Goal: Entertainment & Leisure: Consume media (video, audio)

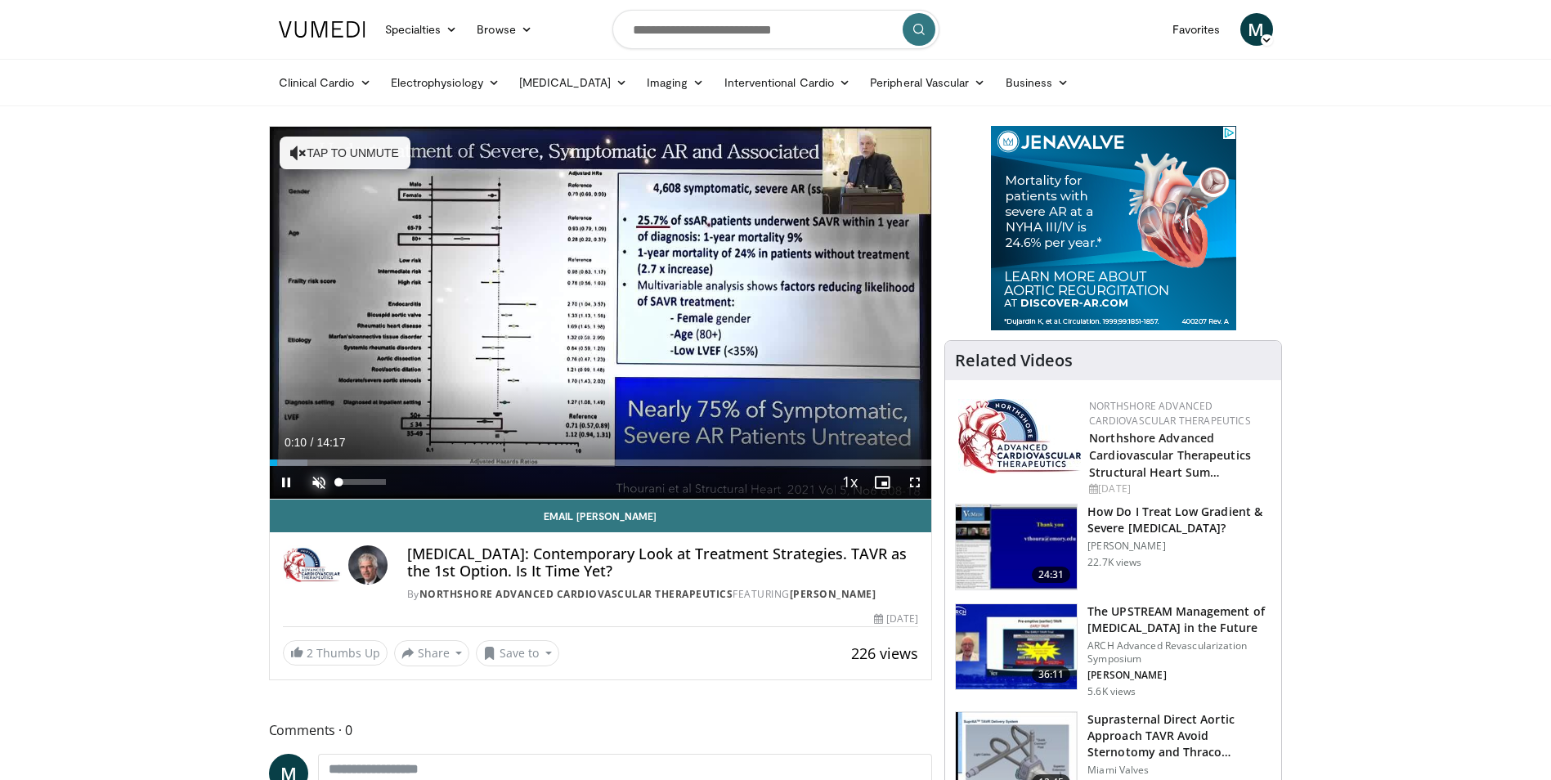
click at [318, 477] on span "Video Player" at bounding box center [319, 482] width 33 height 33
click at [273, 466] on span "Video Player" at bounding box center [286, 482] width 33 height 33
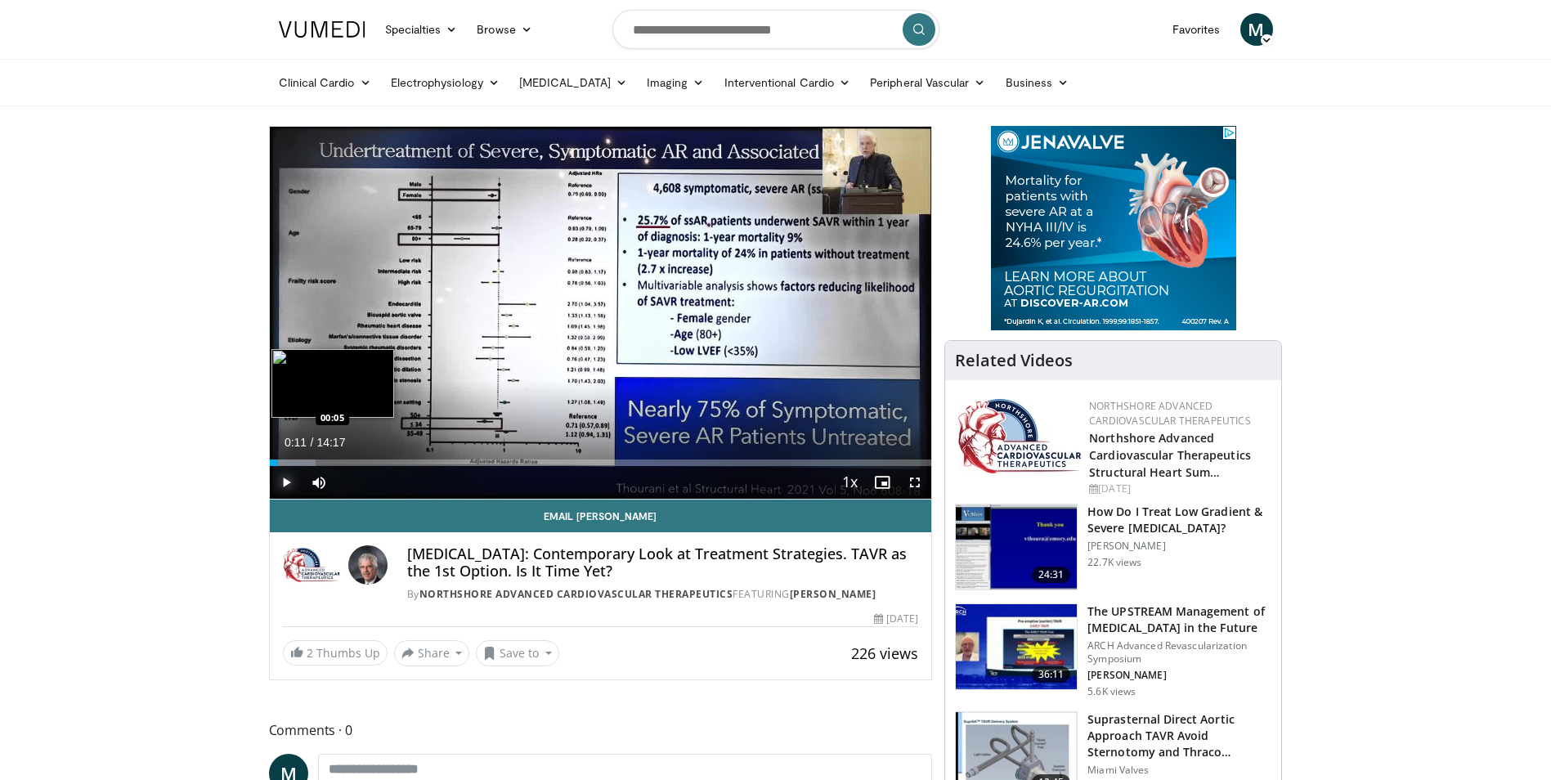
click at [273, 464] on div "00:11" at bounding box center [274, 463] width 9 height 7
click at [291, 480] on span "Video Player" at bounding box center [286, 482] width 33 height 33
click at [285, 480] on span "Video Player" at bounding box center [286, 482] width 33 height 33
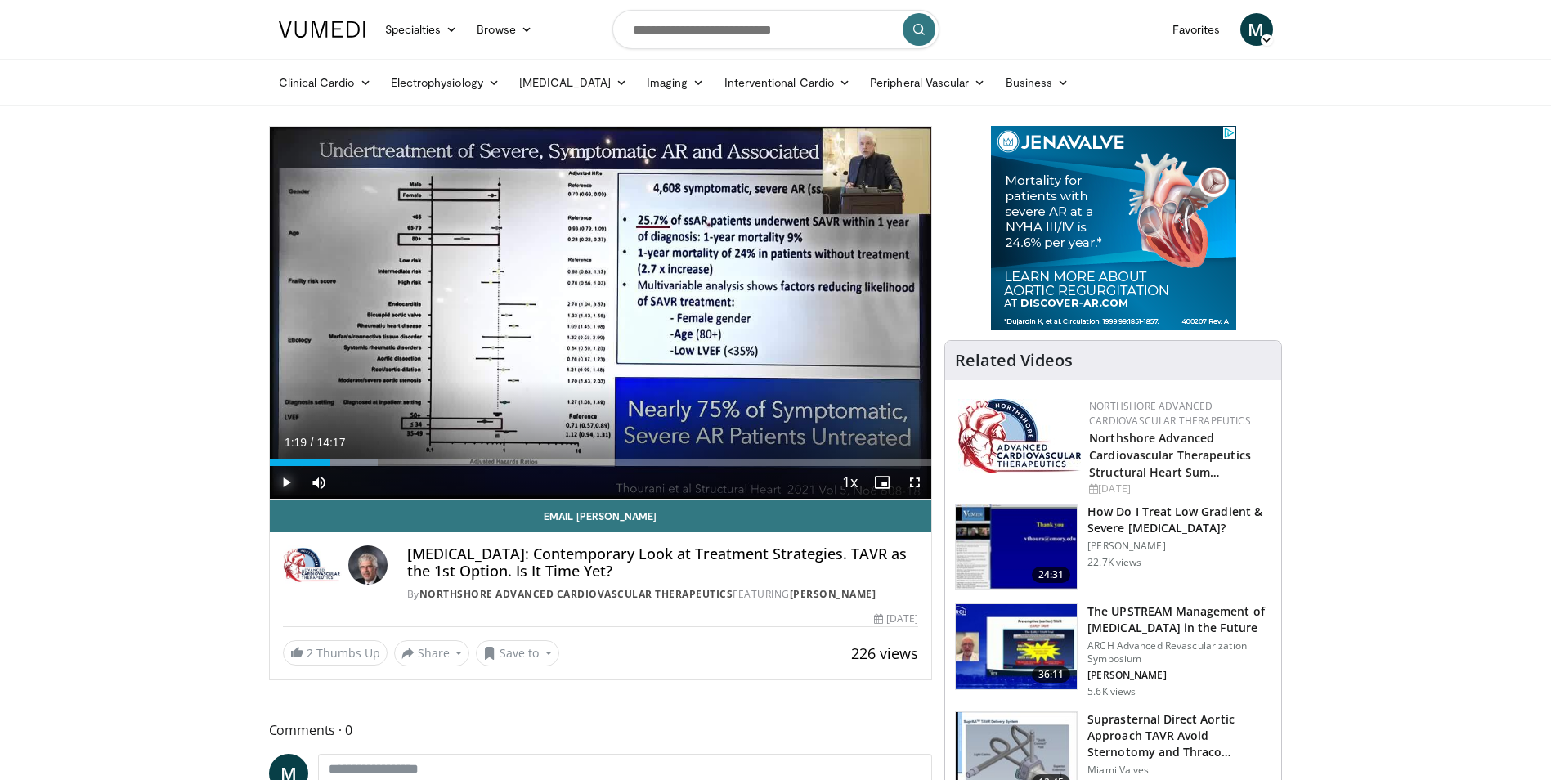
click at [285, 480] on span "Video Player" at bounding box center [286, 482] width 33 height 33
click at [283, 482] on span "Video Player" at bounding box center [286, 482] width 33 height 33
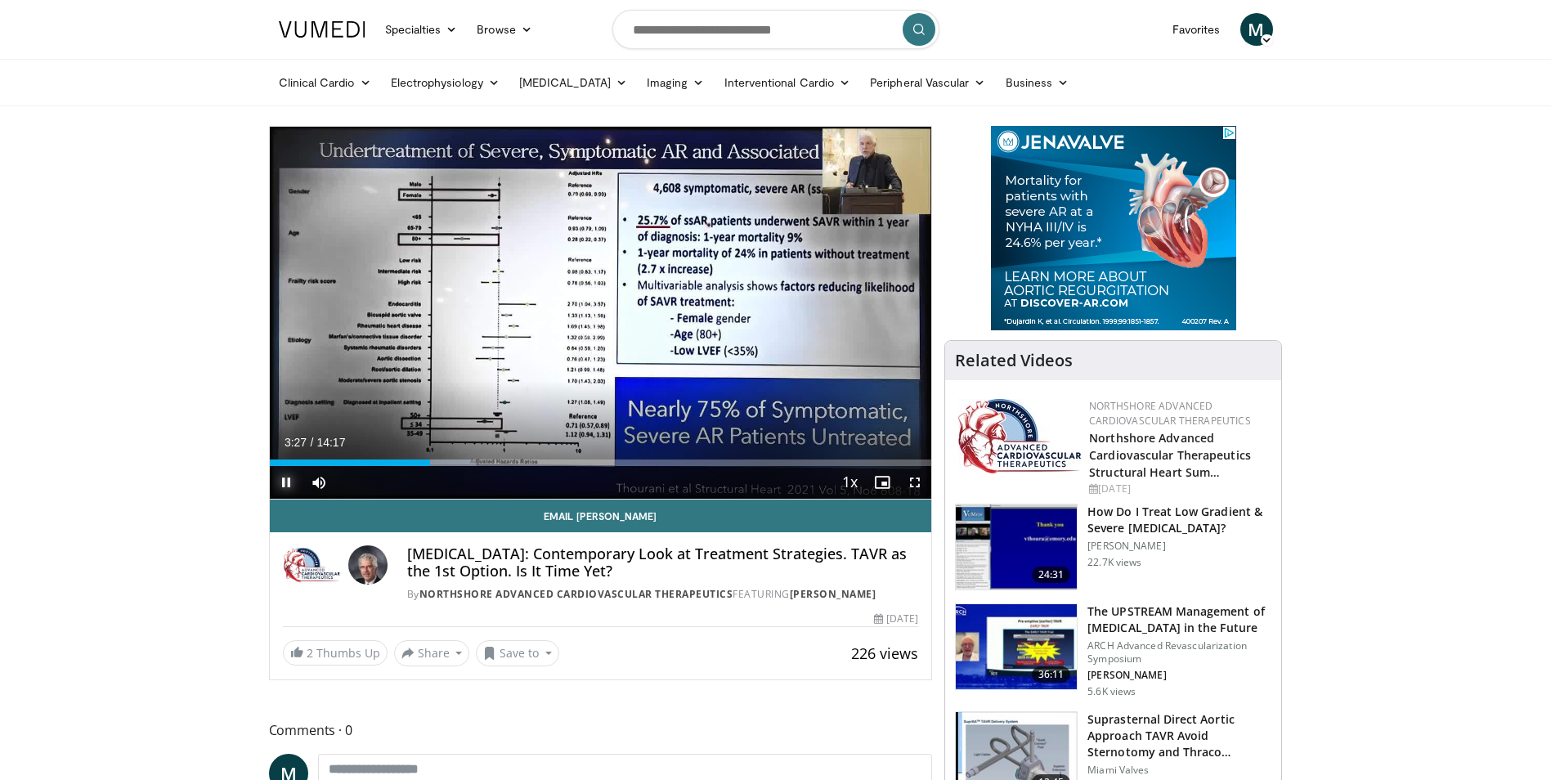
click at [283, 482] on span "Video Player" at bounding box center [286, 482] width 33 height 33
click at [288, 485] on span "Video Player" at bounding box center [286, 482] width 33 height 33
click at [289, 482] on span "Video Player" at bounding box center [286, 482] width 33 height 33
click at [289, 483] on span "Video Player" at bounding box center [286, 482] width 33 height 33
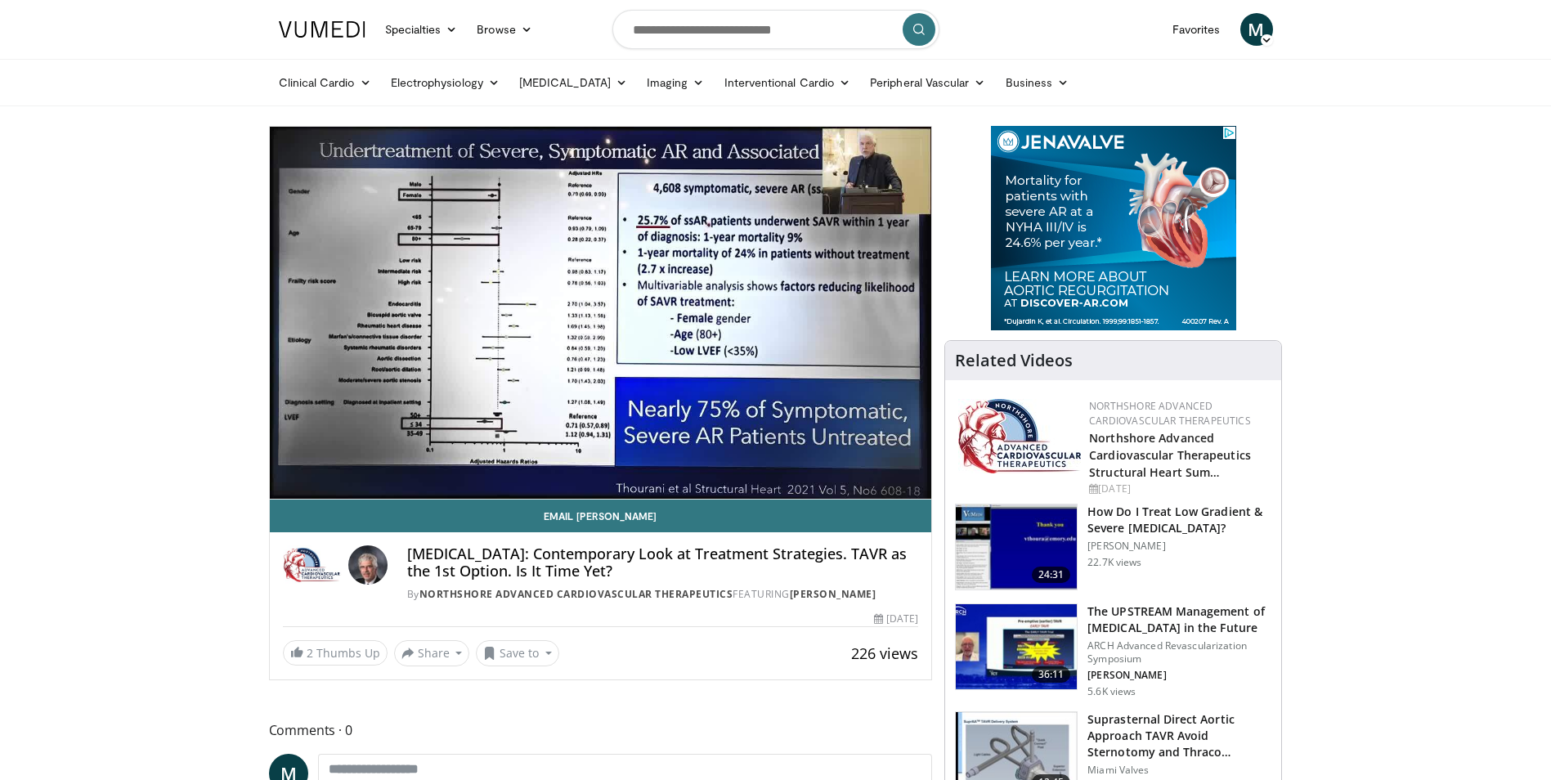
click at [289, 483] on div "10 seconds Tap to unmute" at bounding box center [601, 313] width 662 height 372
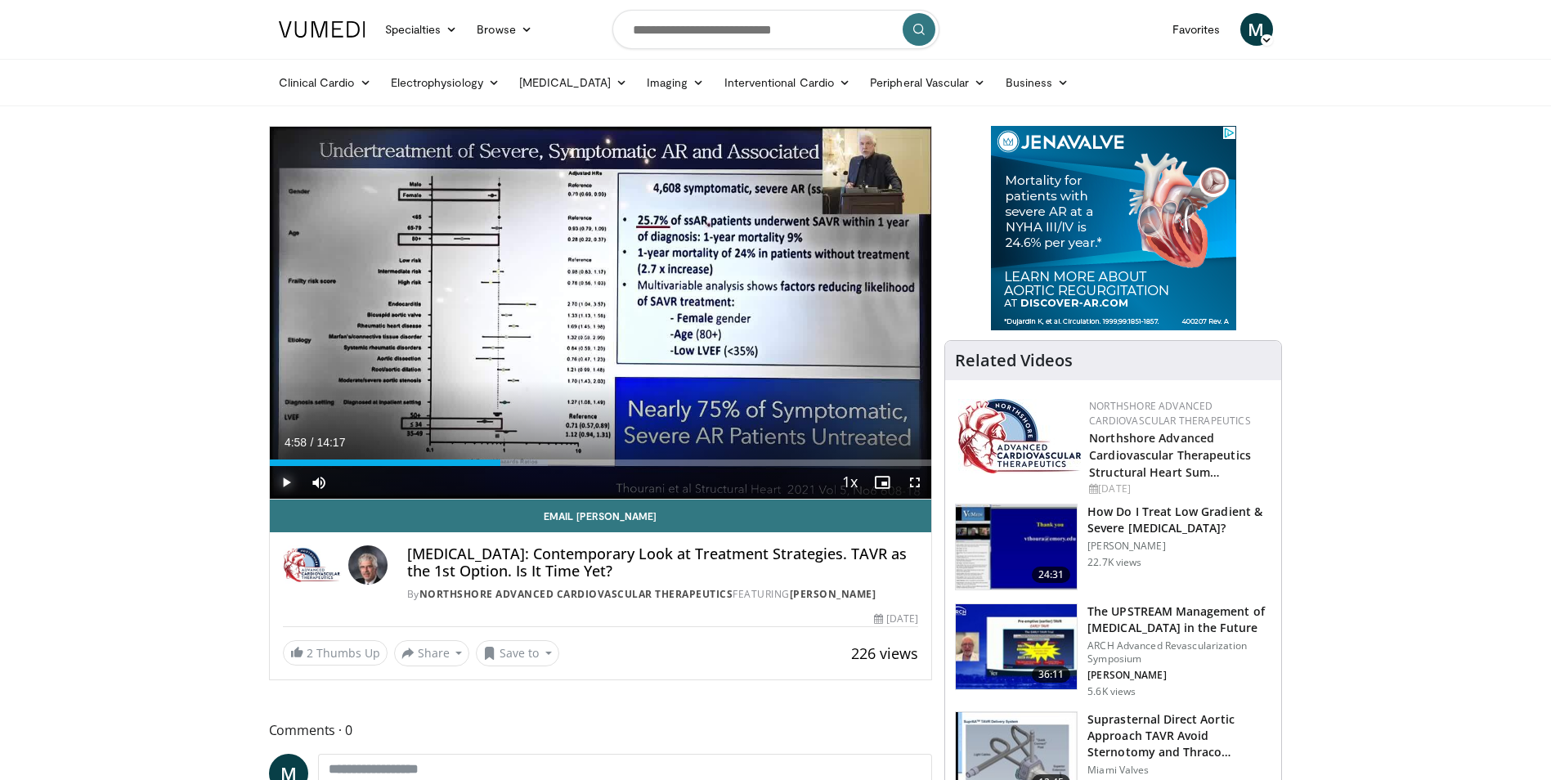
click at [288, 481] on span "Video Player" at bounding box center [286, 482] width 33 height 33
click at [289, 482] on span "Video Player" at bounding box center [286, 482] width 33 height 33
click at [289, 481] on span "Video Player" at bounding box center [286, 482] width 33 height 33
click at [291, 482] on span "Video Player" at bounding box center [286, 482] width 33 height 33
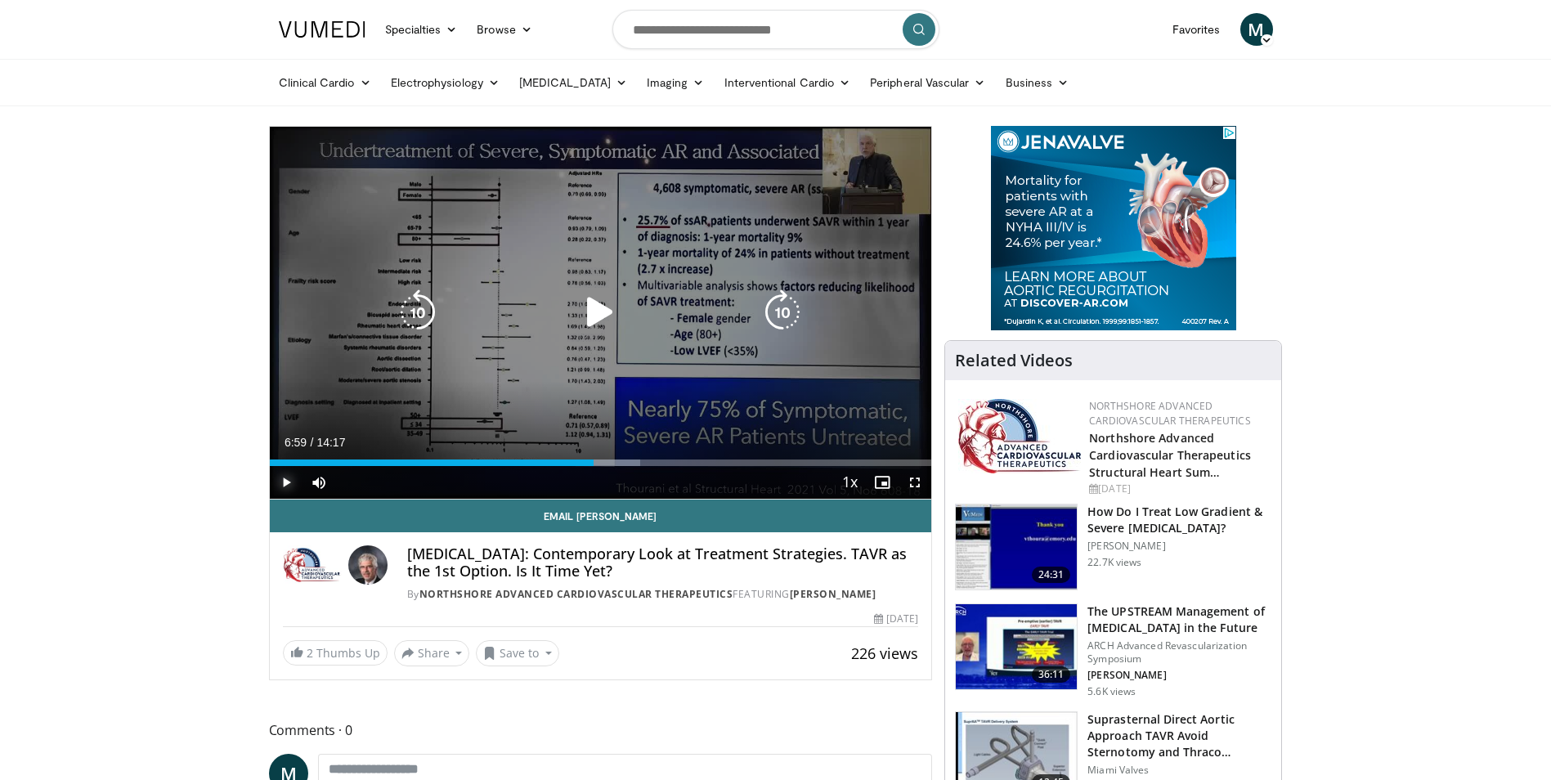
click at [289, 482] on span "Video Player" at bounding box center [286, 482] width 33 height 33
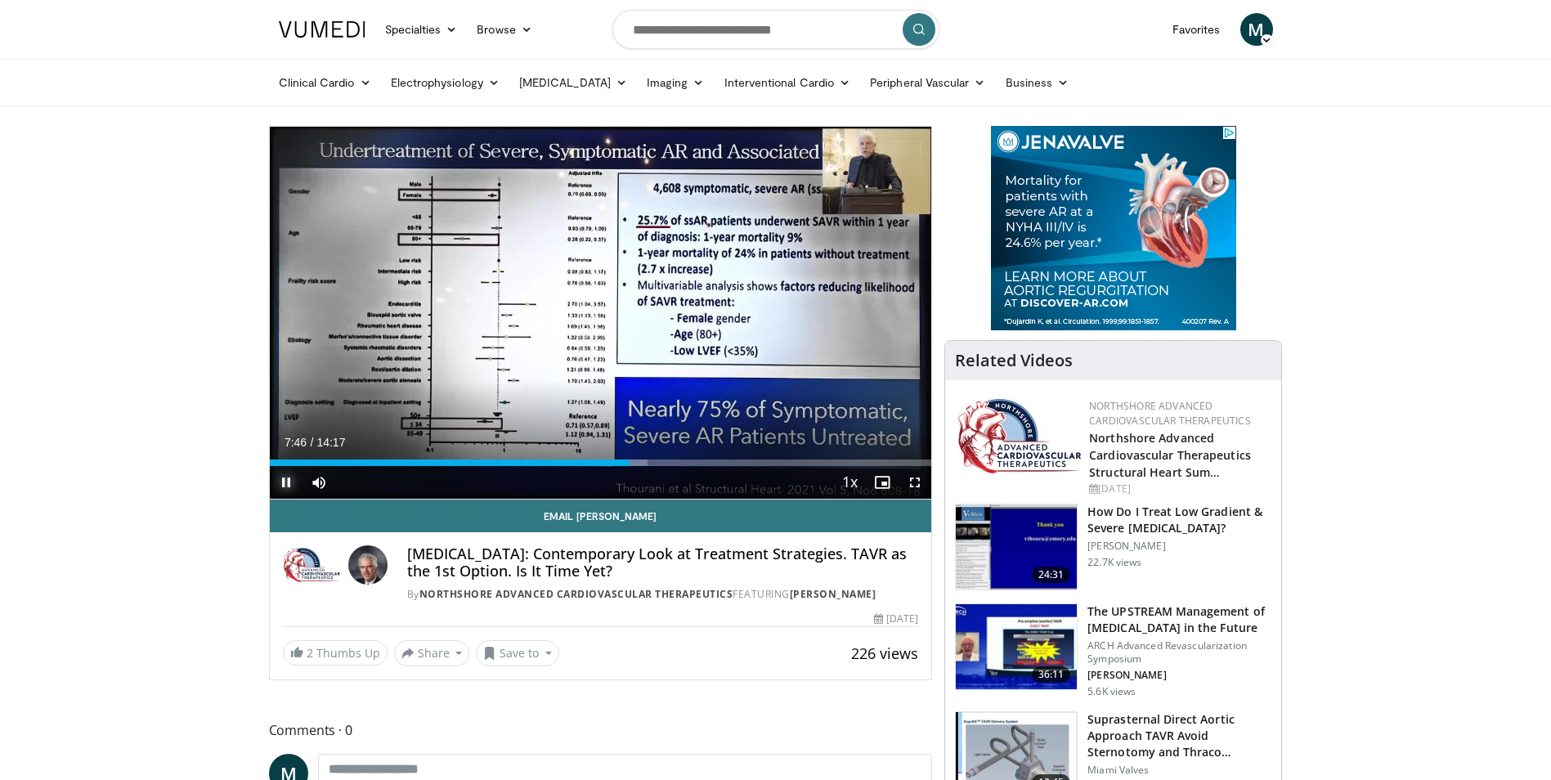
click at [279, 481] on span "Video Player" at bounding box center [286, 482] width 33 height 33
click at [287, 481] on span "Video Player" at bounding box center [286, 482] width 33 height 33
click at [905, 460] on div "Loaded : 100.00% 13:57 13:42" at bounding box center [601, 463] width 662 height 7
click at [904, 460] on div "13:41" at bounding box center [587, 463] width 635 height 7
click at [893, 462] on div "Loaded : 100.00% 13:56 13:27" at bounding box center [601, 463] width 662 height 7
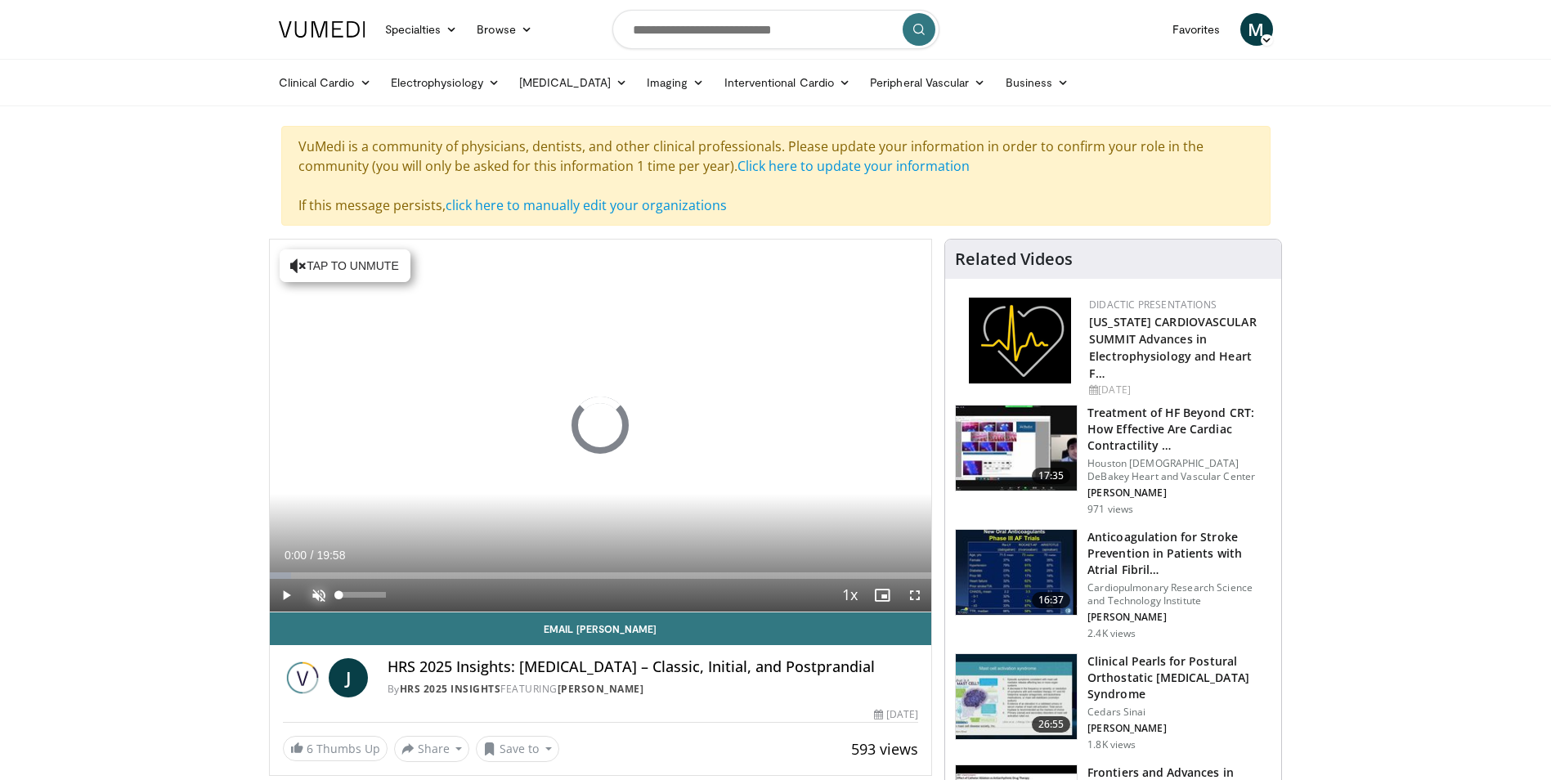
click at [318, 590] on span "Video Player" at bounding box center [319, 595] width 33 height 33
click at [284, 595] on span "Video Player" at bounding box center [286, 595] width 33 height 33
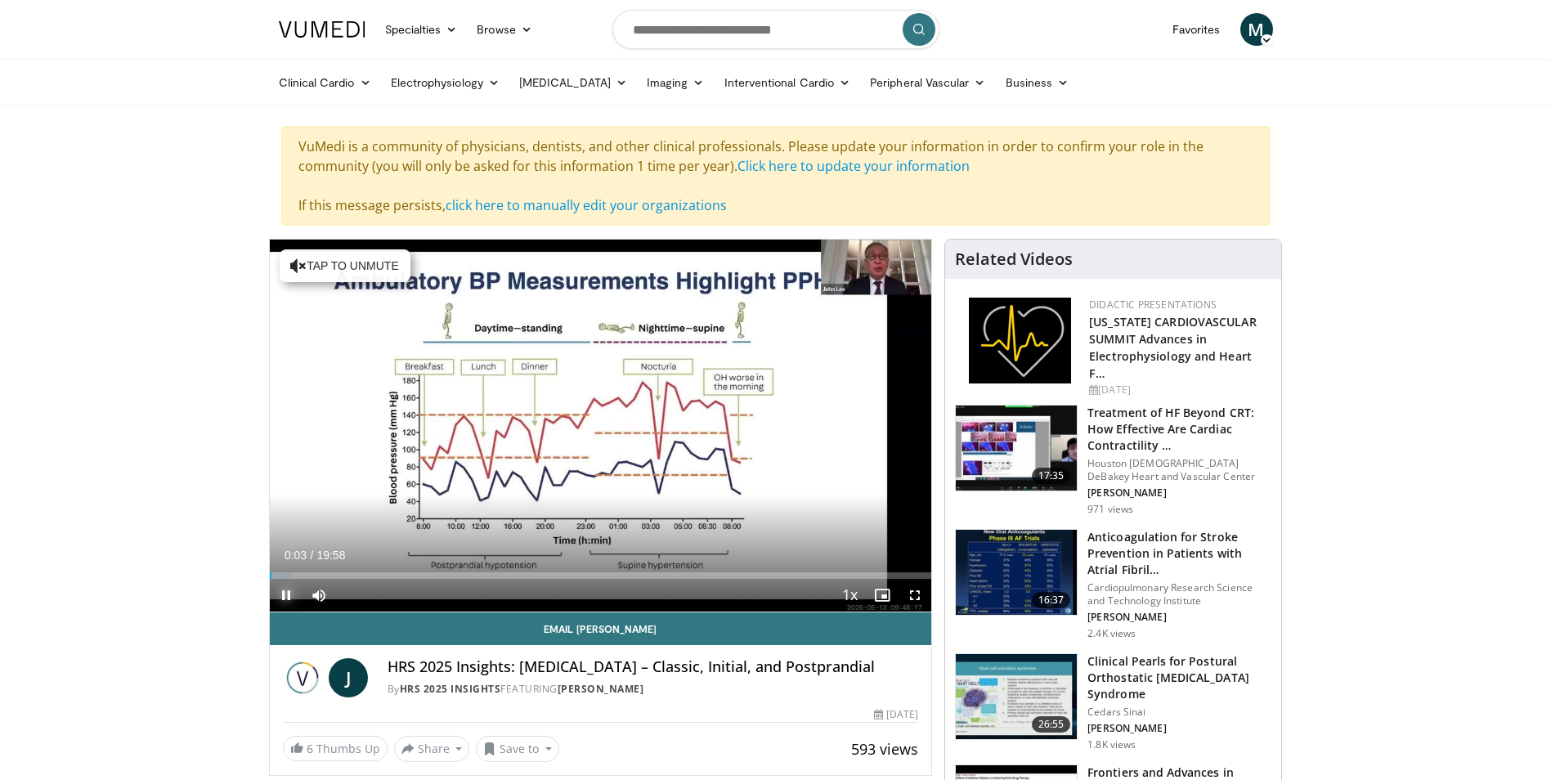
click at [290, 592] on span "Video Player" at bounding box center [286, 595] width 33 height 33
click at [281, 596] on span "Video Player" at bounding box center [286, 595] width 33 height 33
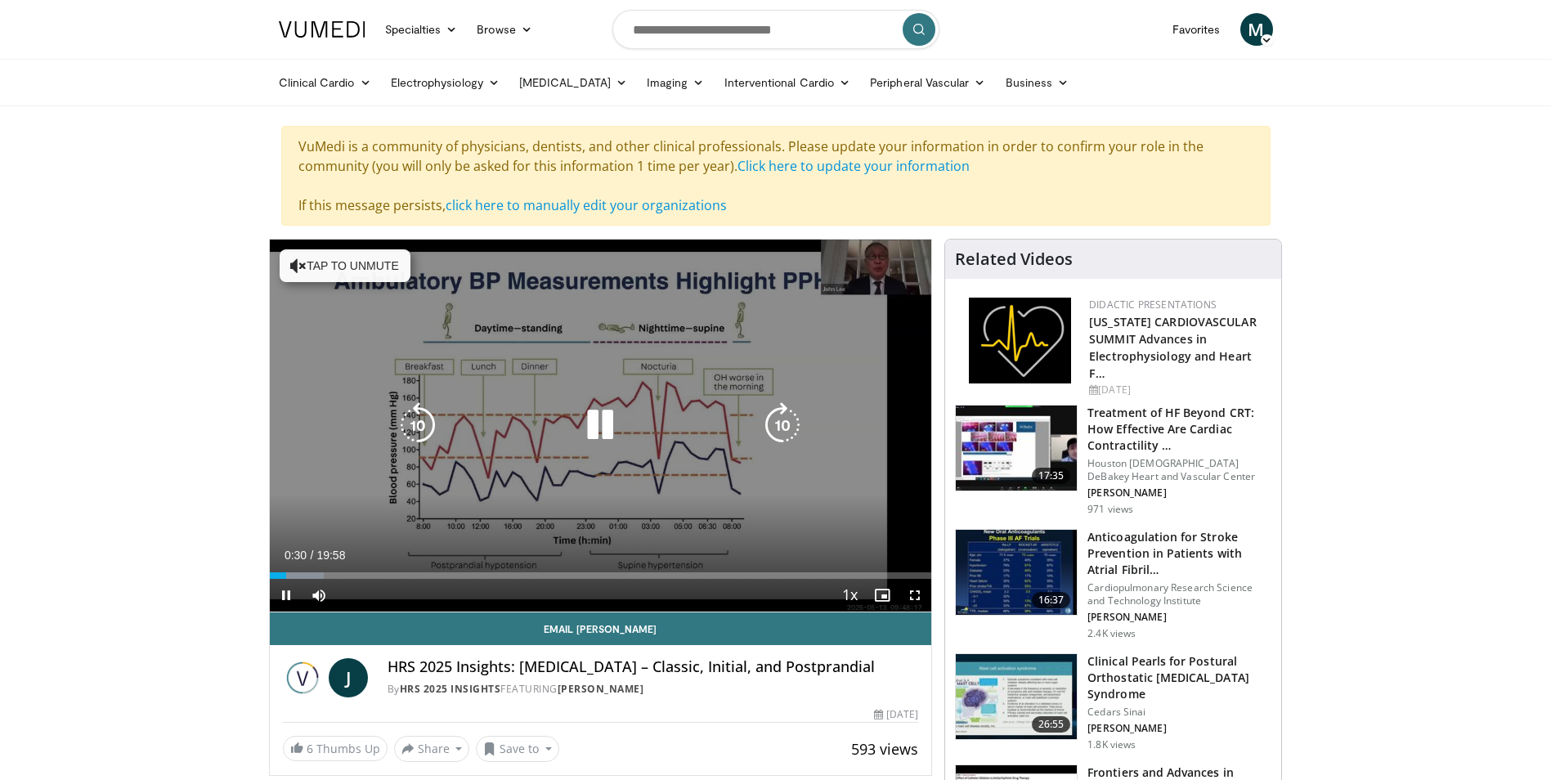
click at [601, 424] on icon "Video Player" at bounding box center [600, 425] width 46 height 46
